Goal: Navigation & Orientation: Find specific page/section

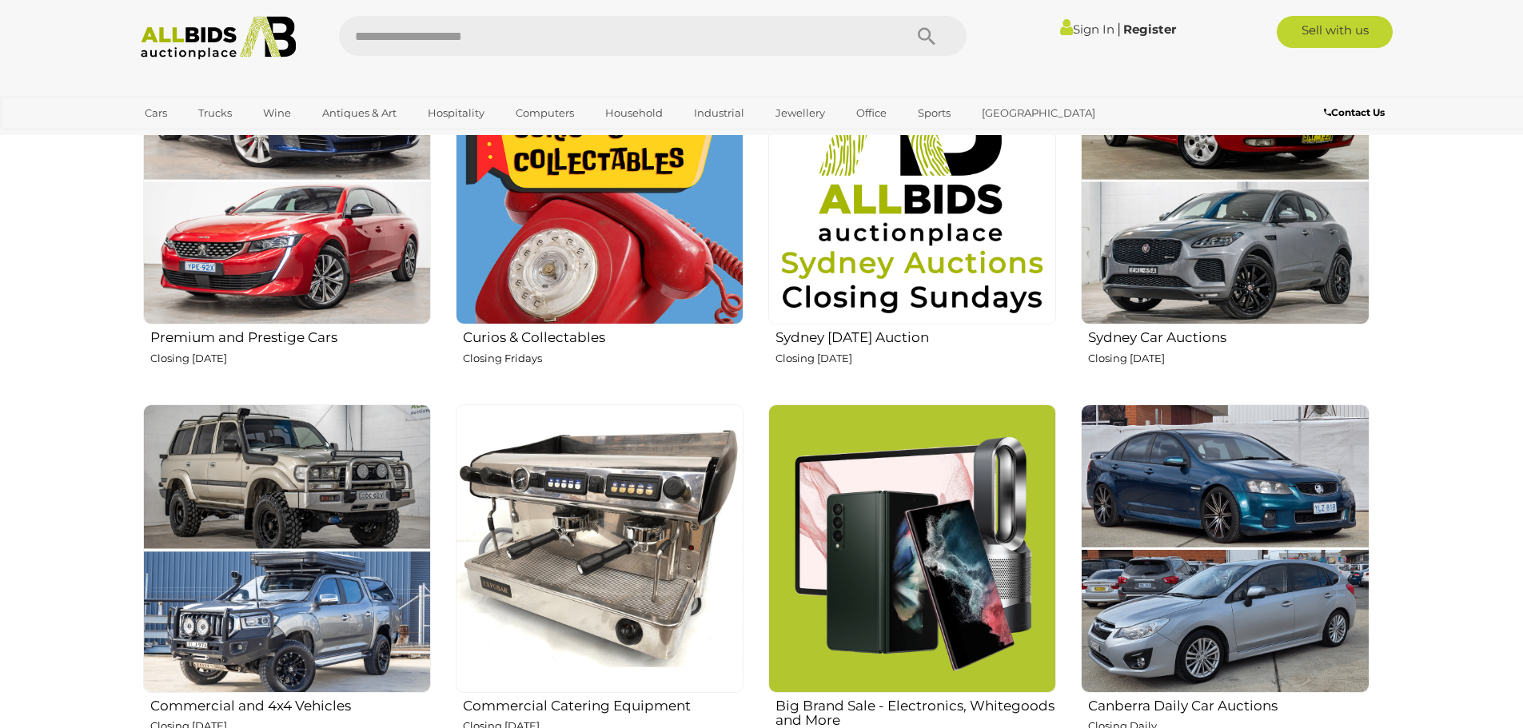
scroll to position [800, 0]
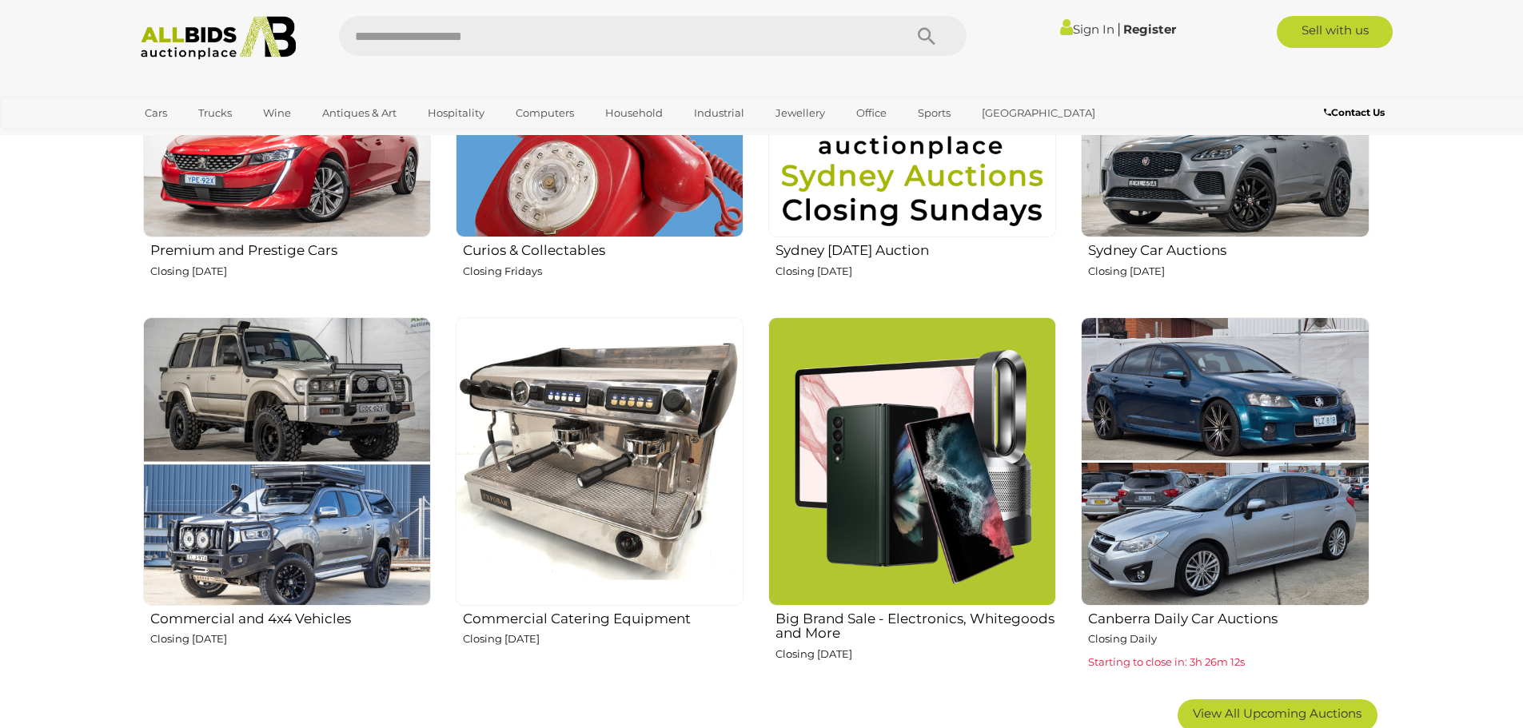
click at [915, 421] on img at bounding box center [912, 461] width 288 height 288
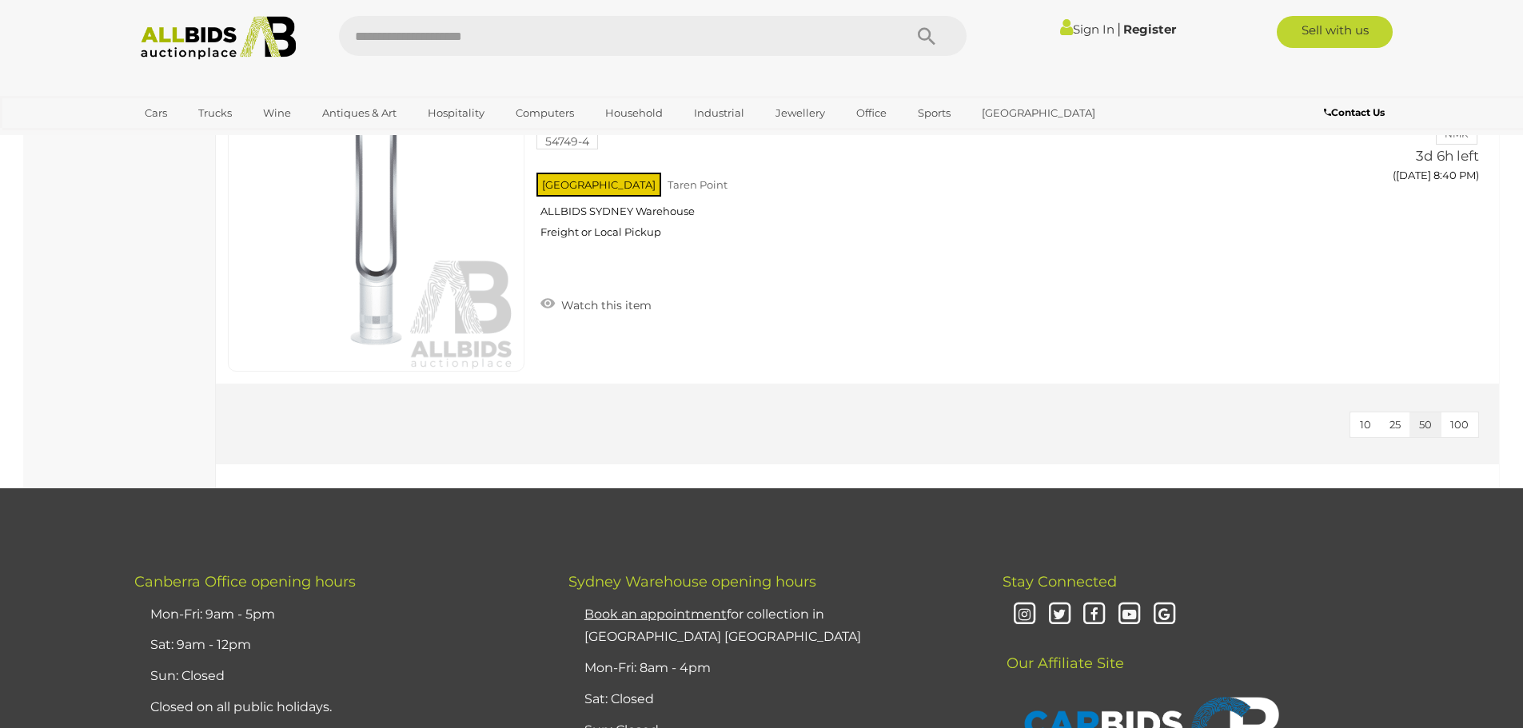
scroll to position [3678, 0]
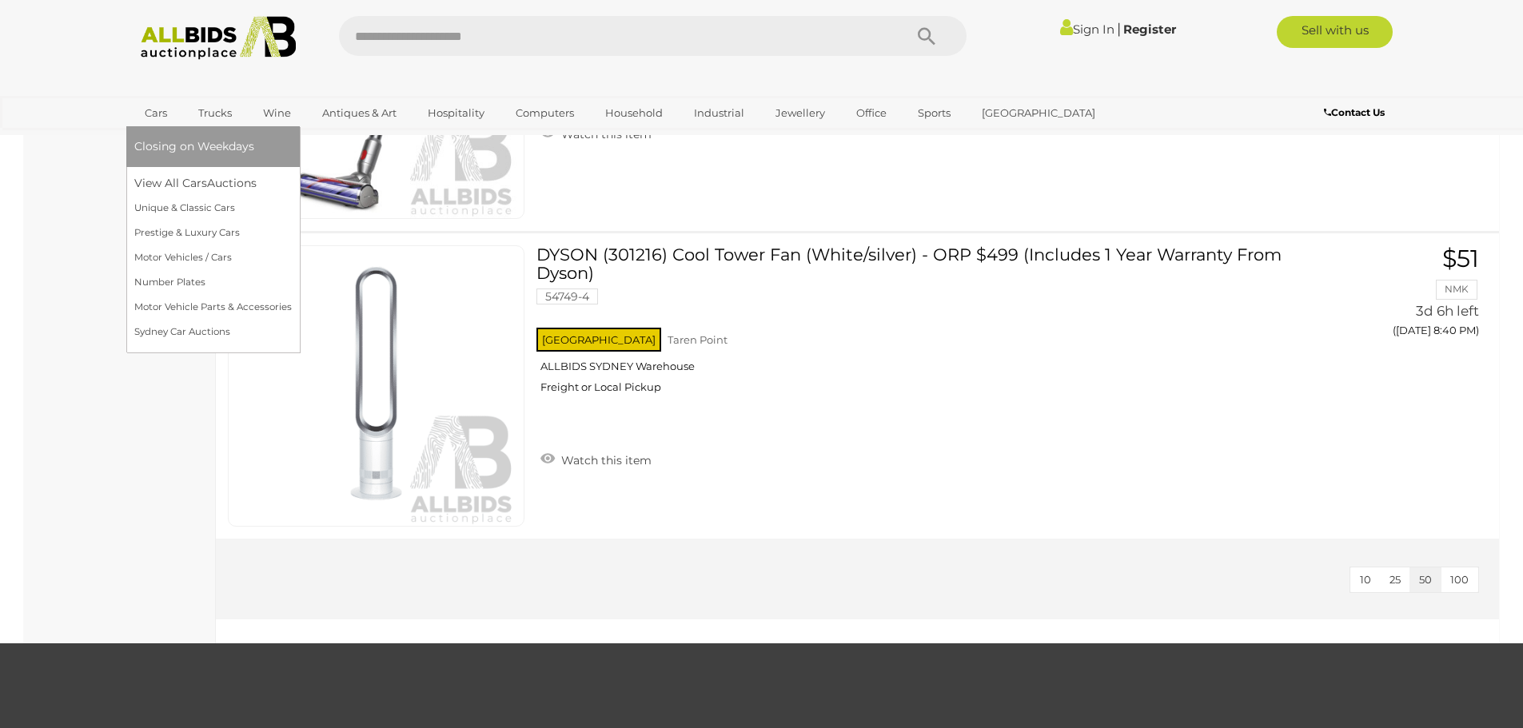
click at [161, 141] on span "Closing on Weekdays" at bounding box center [194, 146] width 120 height 14
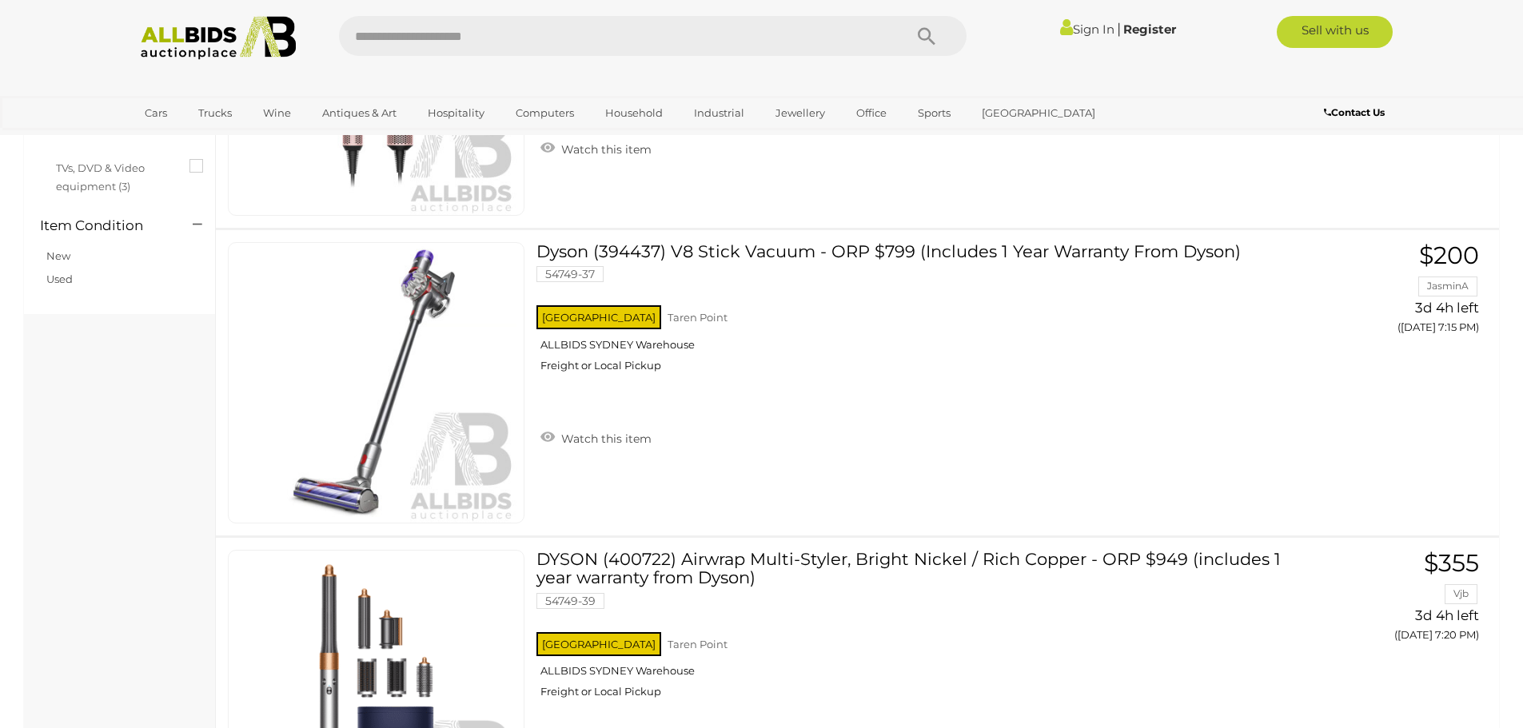
scroll to position [4328, 0]
